Goal: Information Seeking & Learning: Learn about a topic

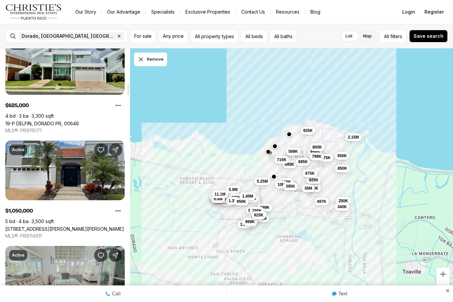
scroll to position [748, 0]
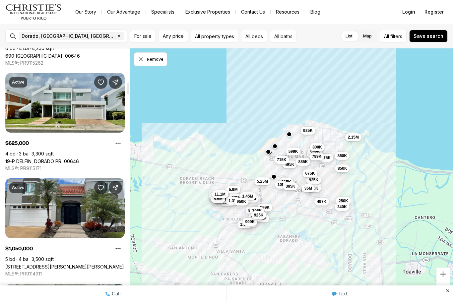
click at [79, 159] on link "19-P DELFIN, DORADO PR, 00646" at bounding box center [42, 162] width 74 height 6
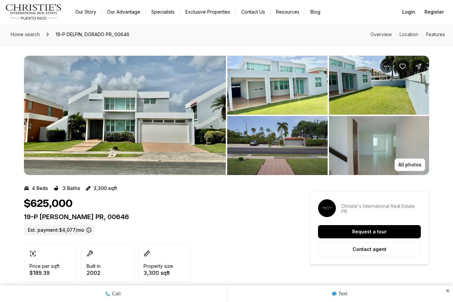
click at [159, 138] on img "View image gallery" at bounding box center [125, 115] width 202 height 119
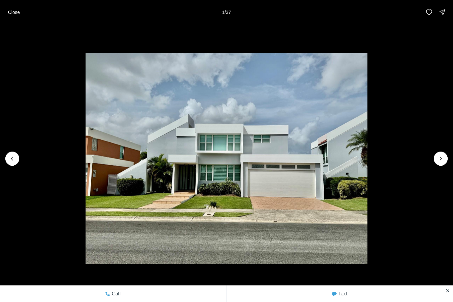
click at [440, 160] on icon "Next slide" at bounding box center [441, 158] width 2 height 3
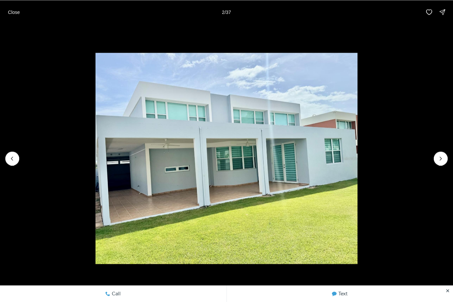
click at [439, 161] on icon "Next slide" at bounding box center [440, 158] width 7 height 7
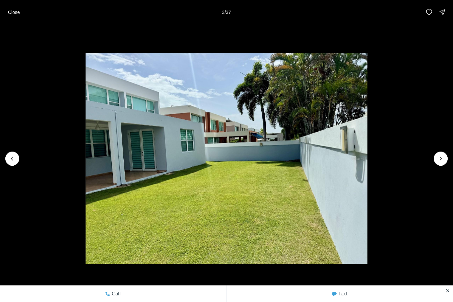
click at [435, 160] on button "Next slide" at bounding box center [441, 159] width 14 height 14
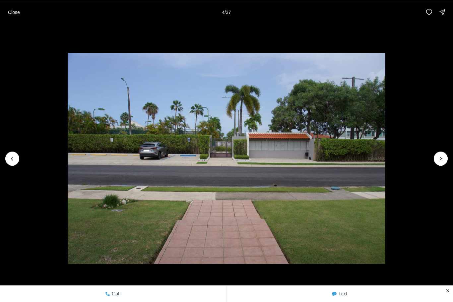
click at [435, 159] on button "Next slide" at bounding box center [441, 159] width 14 height 14
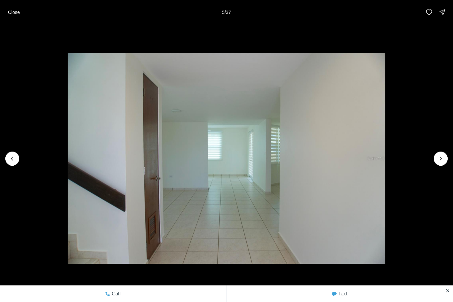
click at [14, 161] on icon "Previous slide" at bounding box center [12, 158] width 7 height 7
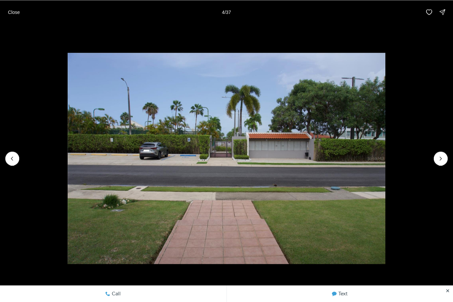
click at [385, 168] on img "4 of 37" at bounding box center [226, 159] width 317 height 212
click at [440, 156] on icon "Next slide" at bounding box center [440, 158] width 7 height 7
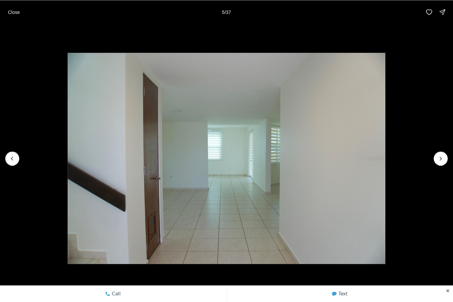
click at [436, 162] on button "Next slide" at bounding box center [441, 159] width 14 height 14
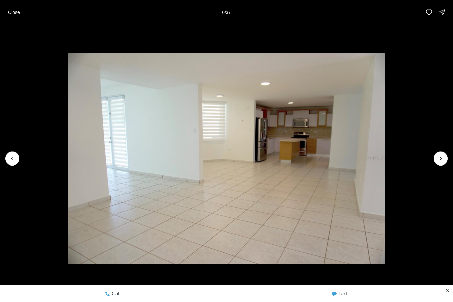
click at [438, 161] on icon "Next slide" at bounding box center [440, 158] width 7 height 7
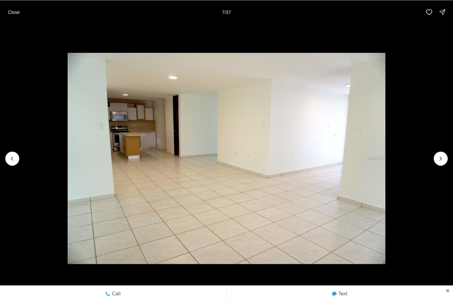
click at [385, 166] on img "7 of 37" at bounding box center [226, 159] width 317 height 212
click at [438, 158] on icon "Next slide" at bounding box center [440, 158] width 7 height 7
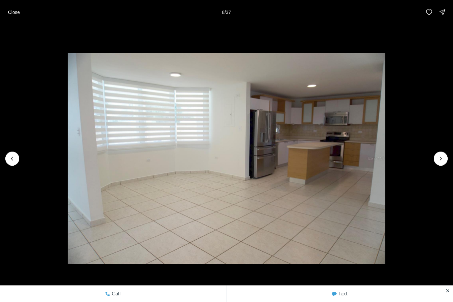
click at [385, 163] on img "8 of 37" at bounding box center [226, 159] width 317 height 212
click at [436, 161] on button "Next slide" at bounding box center [441, 159] width 14 height 14
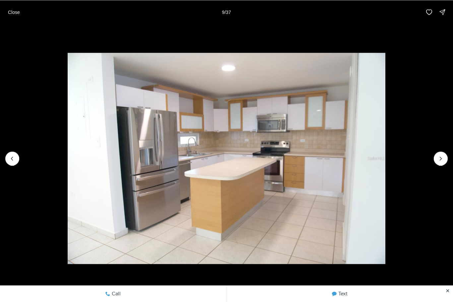
click at [385, 164] on img "9 of 37" at bounding box center [226, 159] width 317 height 212
click at [385, 165] on img "9 of 37" at bounding box center [226, 159] width 317 height 212
click at [434, 158] on button "Next slide" at bounding box center [441, 159] width 14 height 14
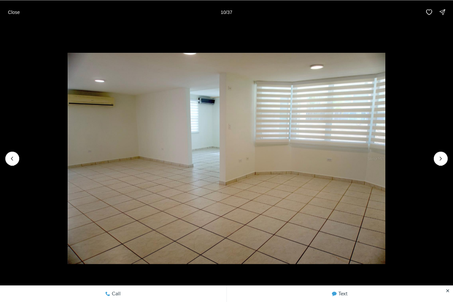
click at [436, 158] on button "Next slide" at bounding box center [441, 159] width 14 height 14
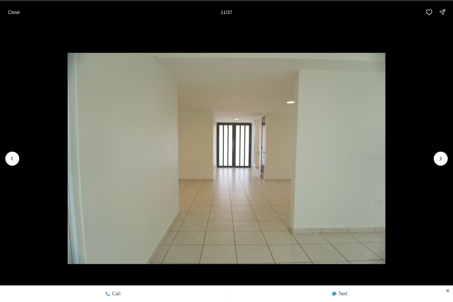
click at [437, 160] on icon "Next slide" at bounding box center [440, 158] width 7 height 7
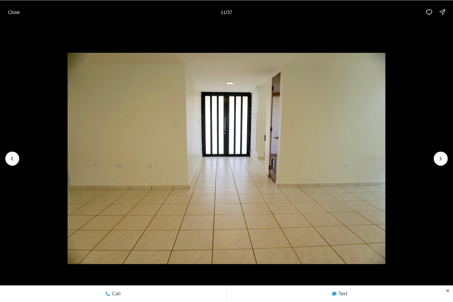
click at [438, 154] on button "Next slide" at bounding box center [441, 159] width 14 height 14
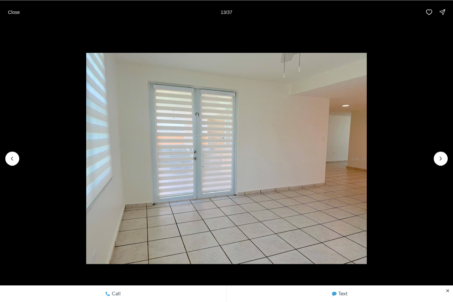
click at [438, 154] on button "Next slide" at bounding box center [441, 159] width 14 height 14
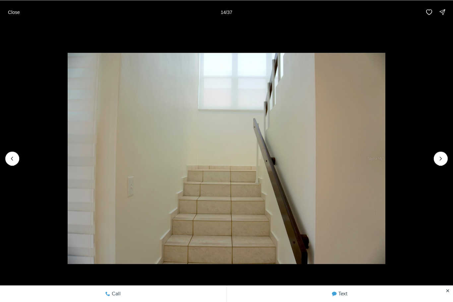
click at [438, 153] on button "Next slide" at bounding box center [441, 159] width 14 height 14
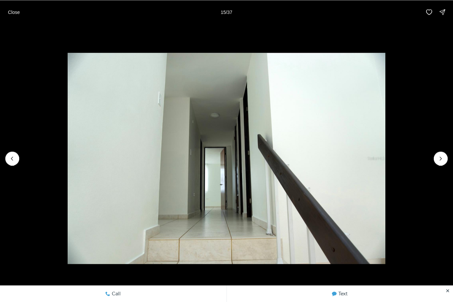
click at [437, 153] on button "Next slide" at bounding box center [441, 159] width 14 height 14
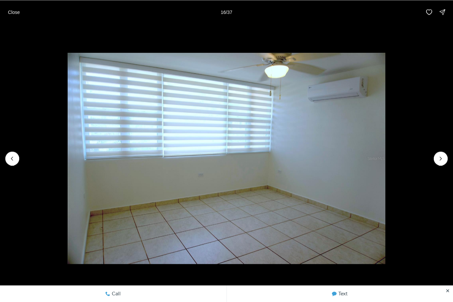
click at [436, 154] on button "Next slide" at bounding box center [441, 159] width 14 height 14
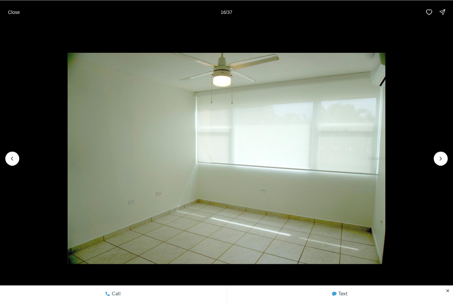
click at [436, 153] on button "Next slide" at bounding box center [441, 159] width 14 height 14
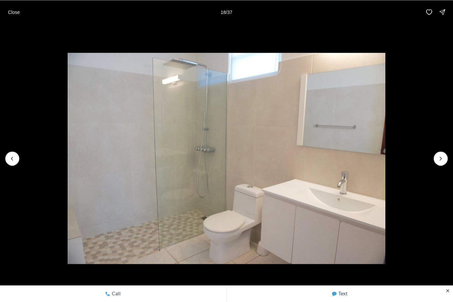
click at [435, 155] on button "Next slide" at bounding box center [441, 159] width 14 height 14
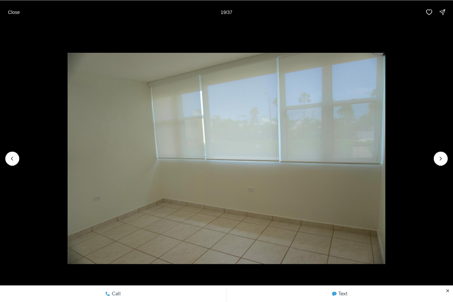
click at [435, 154] on button "Next slide" at bounding box center [441, 159] width 14 height 14
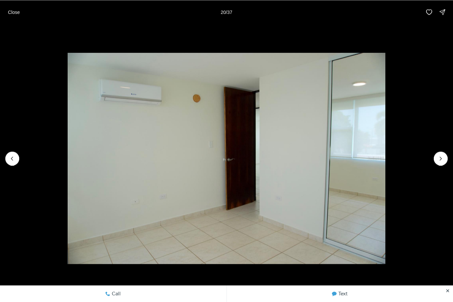
click at [385, 154] on img "20 of 37" at bounding box center [226, 159] width 317 height 212
click at [385, 165] on img "20 of 37" at bounding box center [226, 159] width 317 height 212
click at [435, 163] on button "Next slide" at bounding box center [441, 159] width 14 height 14
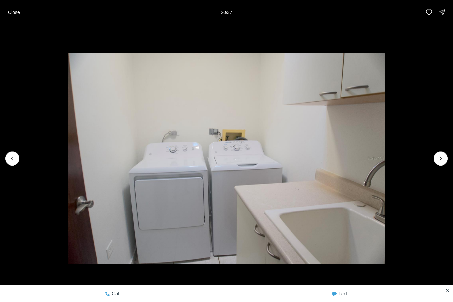
click at [435, 163] on button "Next slide" at bounding box center [441, 159] width 14 height 14
click at [20, 13] on p "Close" at bounding box center [14, 11] width 12 height 5
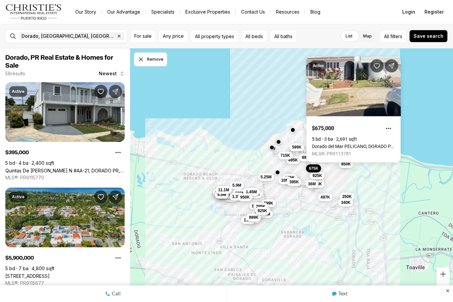
click at [374, 144] on link "Dorado del Mar PELICANO, DORADO PR, 00646" at bounding box center [353, 146] width 83 height 5
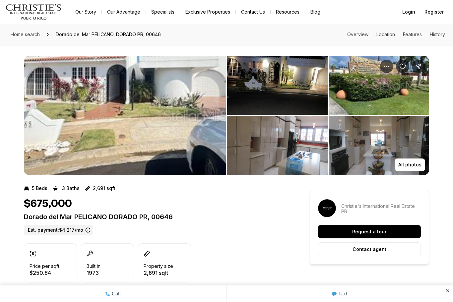
click at [182, 140] on img "View image gallery" at bounding box center [125, 115] width 202 height 119
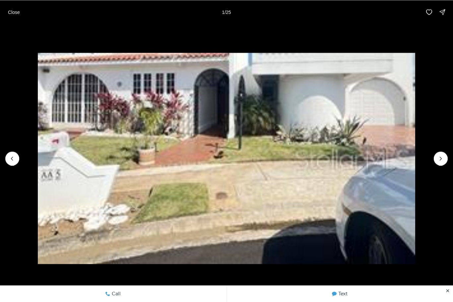
click at [440, 162] on icon "Next slide" at bounding box center [440, 158] width 7 height 7
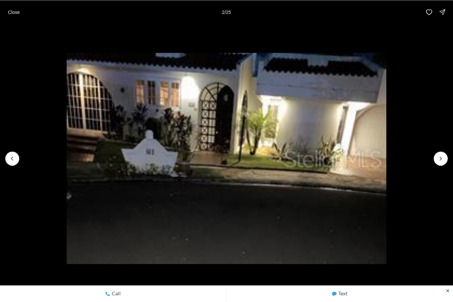
click at [438, 162] on icon "Next slide" at bounding box center [440, 158] width 7 height 7
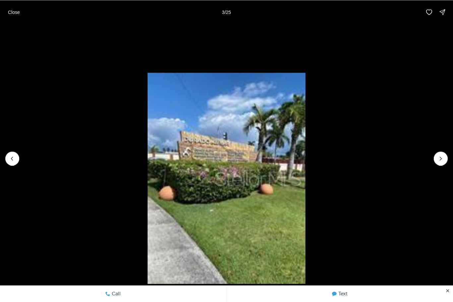
click at [439, 165] on button "Next slide" at bounding box center [441, 159] width 14 height 14
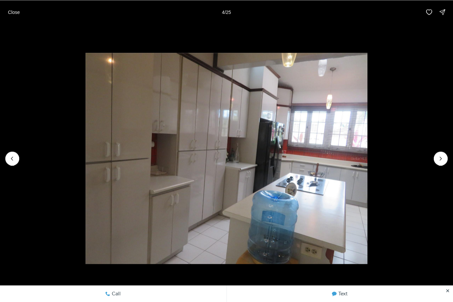
click at [440, 158] on icon "Next slide" at bounding box center [440, 158] width 7 height 7
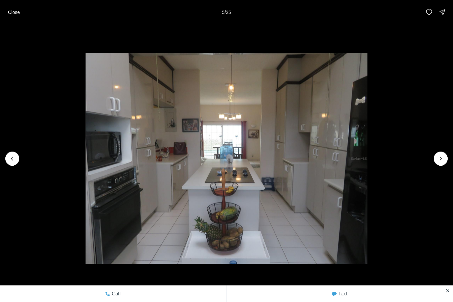
click at [434, 157] on button "Next slide" at bounding box center [441, 159] width 14 height 14
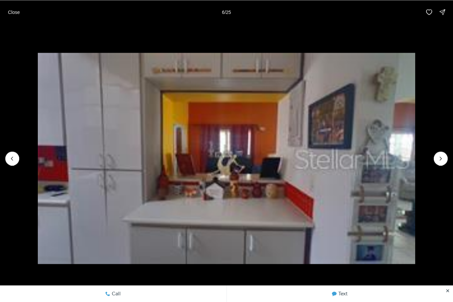
click at [434, 158] on button "Next slide" at bounding box center [441, 159] width 14 height 14
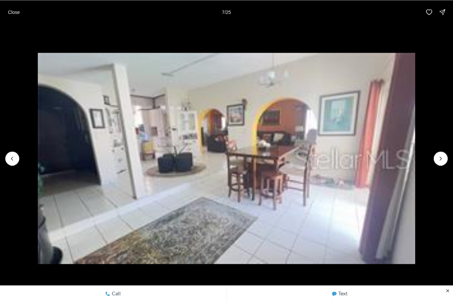
click at [434, 159] on button "Next slide" at bounding box center [441, 159] width 14 height 14
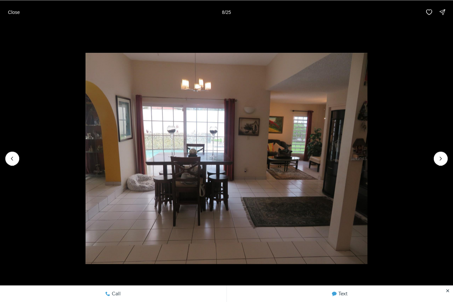
click at [434, 159] on button "Next slide" at bounding box center [441, 159] width 14 height 14
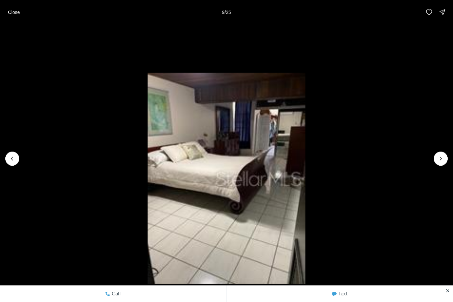
click at [434, 162] on li "9 of 25" at bounding box center [226, 158] width 453 height 269
click at [438, 159] on icon "Next slide" at bounding box center [440, 158] width 7 height 7
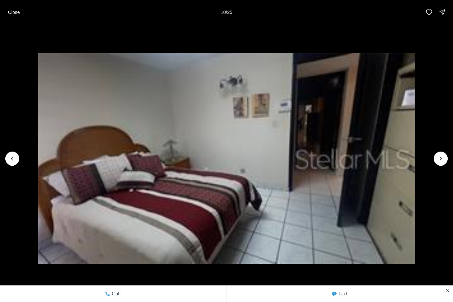
click at [433, 158] on li "10 of 25" at bounding box center [226, 158] width 453 height 269
click at [437, 158] on icon "Next slide" at bounding box center [440, 158] width 7 height 7
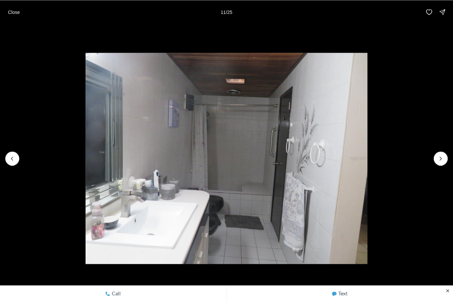
click at [439, 157] on icon "Next slide" at bounding box center [440, 158] width 7 height 7
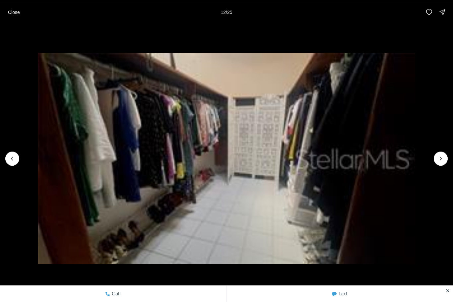
click at [438, 159] on icon "Next slide" at bounding box center [440, 158] width 7 height 7
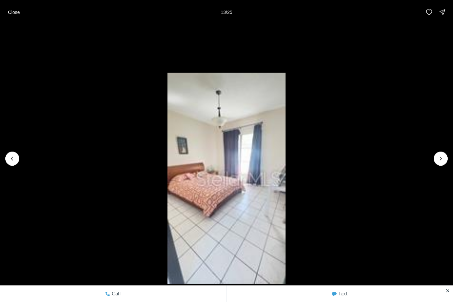
click at [440, 157] on icon "Next slide" at bounding box center [441, 158] width 2 height 3
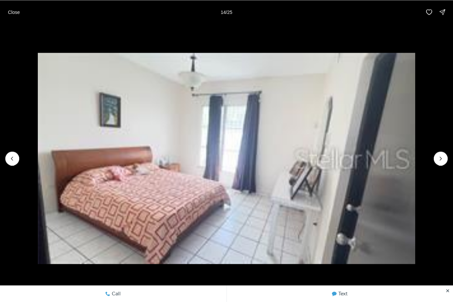
click at [442, 154] on button "Next slide" at bounding box center [441, 159] width 14 height 14
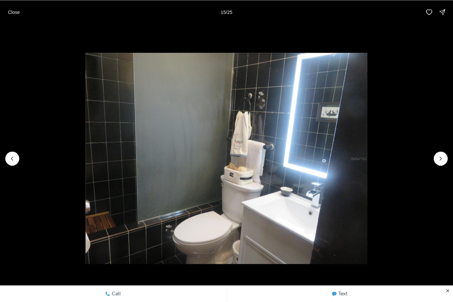
click at [440, 158] on icon "Next slide" at bounding box center [440, 158] width 7 height 7
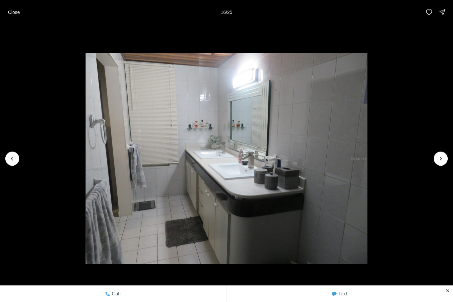
click at [438, 157] on icon "Next slide" at bounding box center [440, 158] width 7 height 7
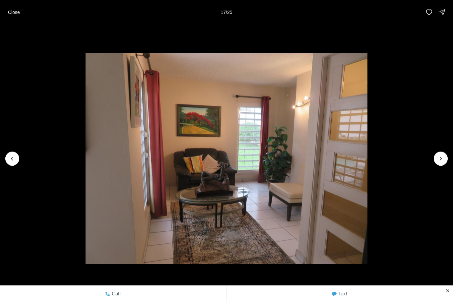
click at [440, 156] on icon "Next slide" at bounding box center [440, 158] width 7 height 7
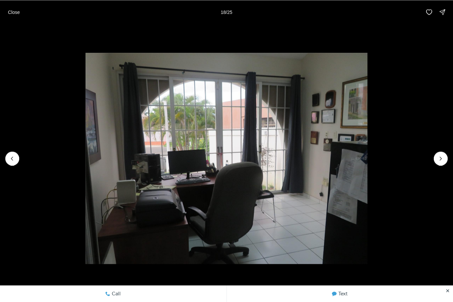
click at [439, 158] on icon "Next slide" at bounding box center [440, 158] width 7 height 7
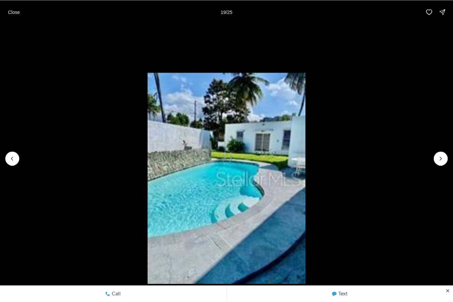
click at [442, 156] on icon "Next slide" at bounding box center [440, 158] width 7 height 7
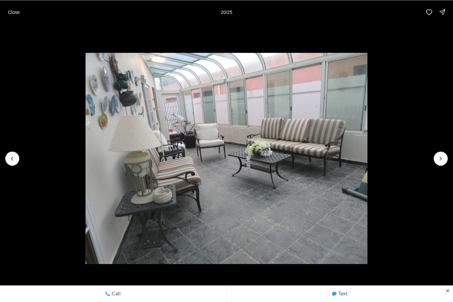
click at [437, 158] on icon "Next slide" at bounding box center [440, 158] width 7 height 7
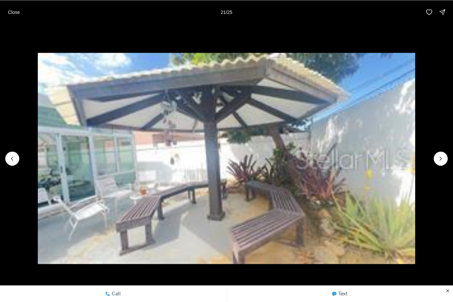
click at [438, 157] on icon "Next slide" at bounding box center [440, 158] width 7 height 7
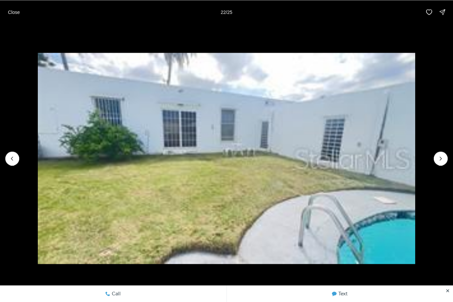
click at [439, 157] on icon "Next slide" at bounding box center [440, 158] width 7 height 7
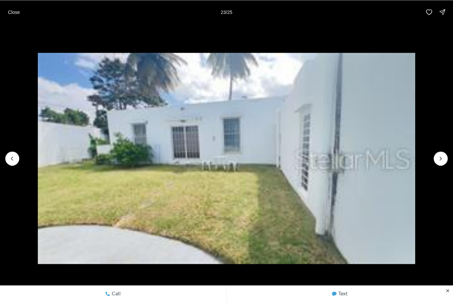
click at [438, 157] on icon "Next slide" at bounding box center [440, 158] width 7 height 7
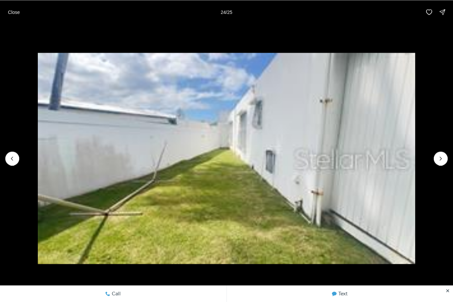
click at [438, 157] on icon "Next slide" at bounding box center [440, 158] width 7 height 7
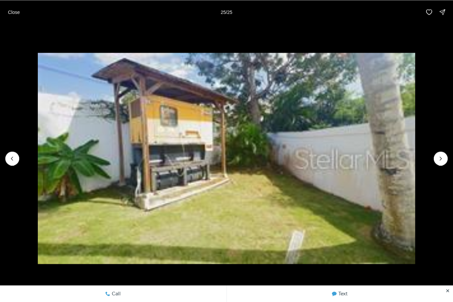
click at [435, 154] on li "25 of 25" at bounding box center [226, 158] width 453 height 269
click at [16, 10] on p "Close" at bounding box center [14, 11] width 12 height 5
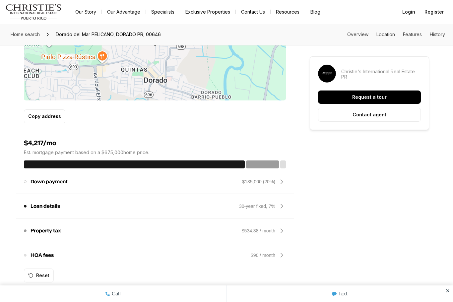
scroll to position [460, 0]
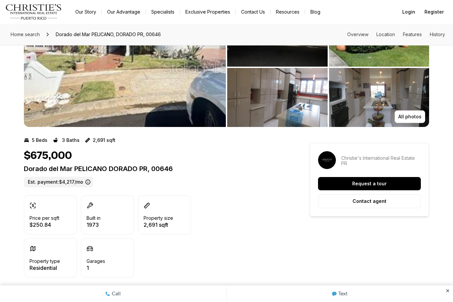
scroll to position [0, 0]
